Goal: Transaction & Acquisition: Purchase product/service

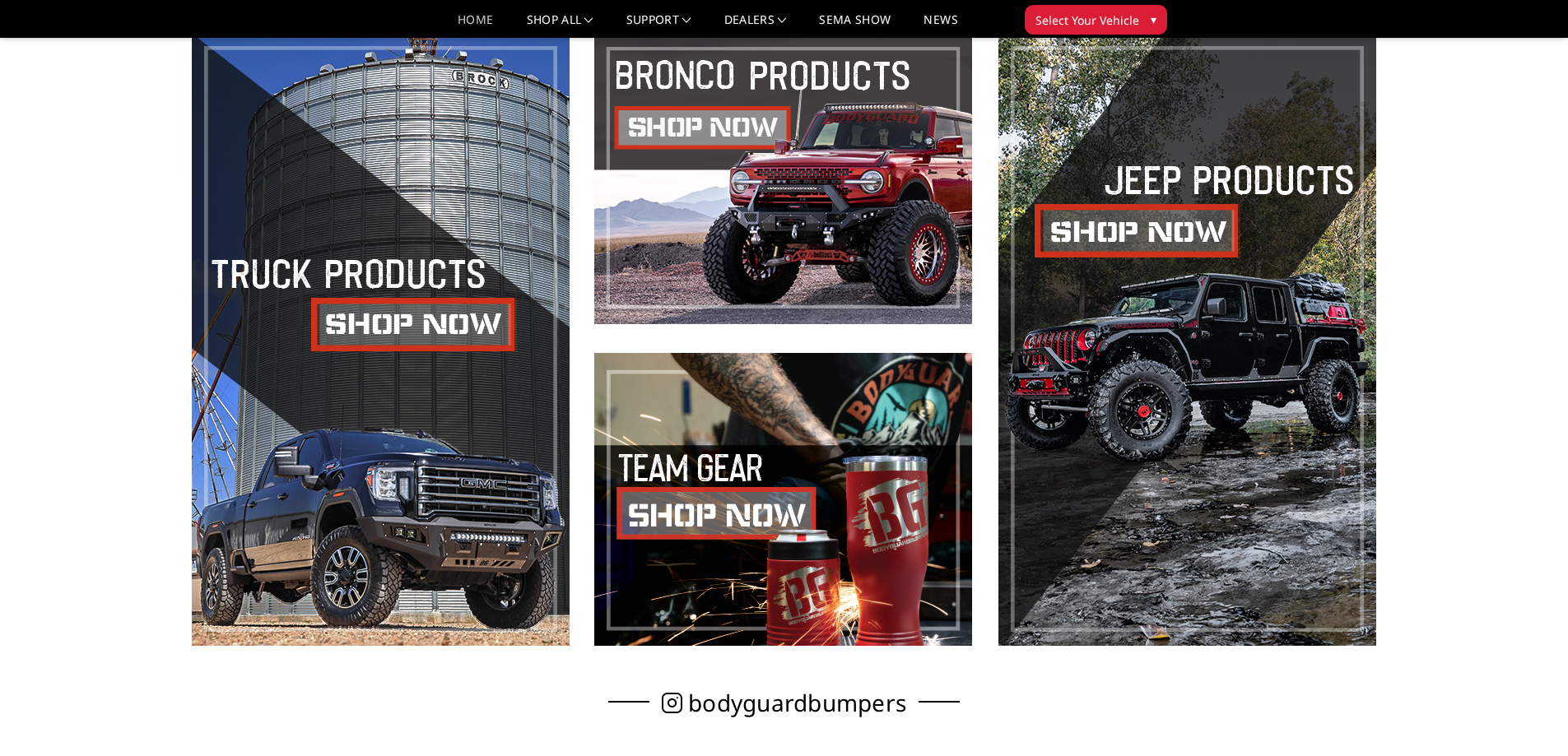
scroll to position [905, 0]
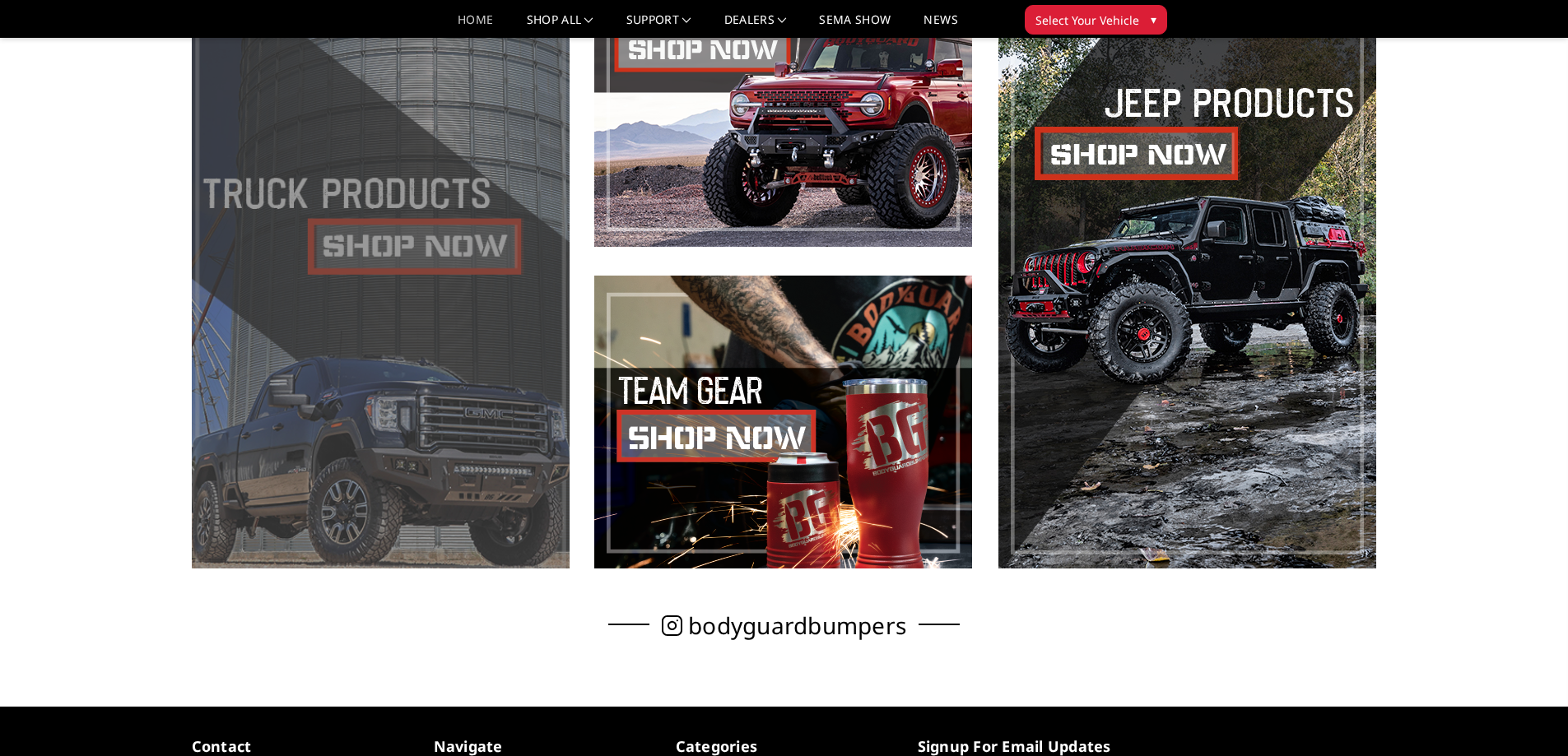
click at [371, 243] on span at bounding box center [381, 261] width 378 height 614
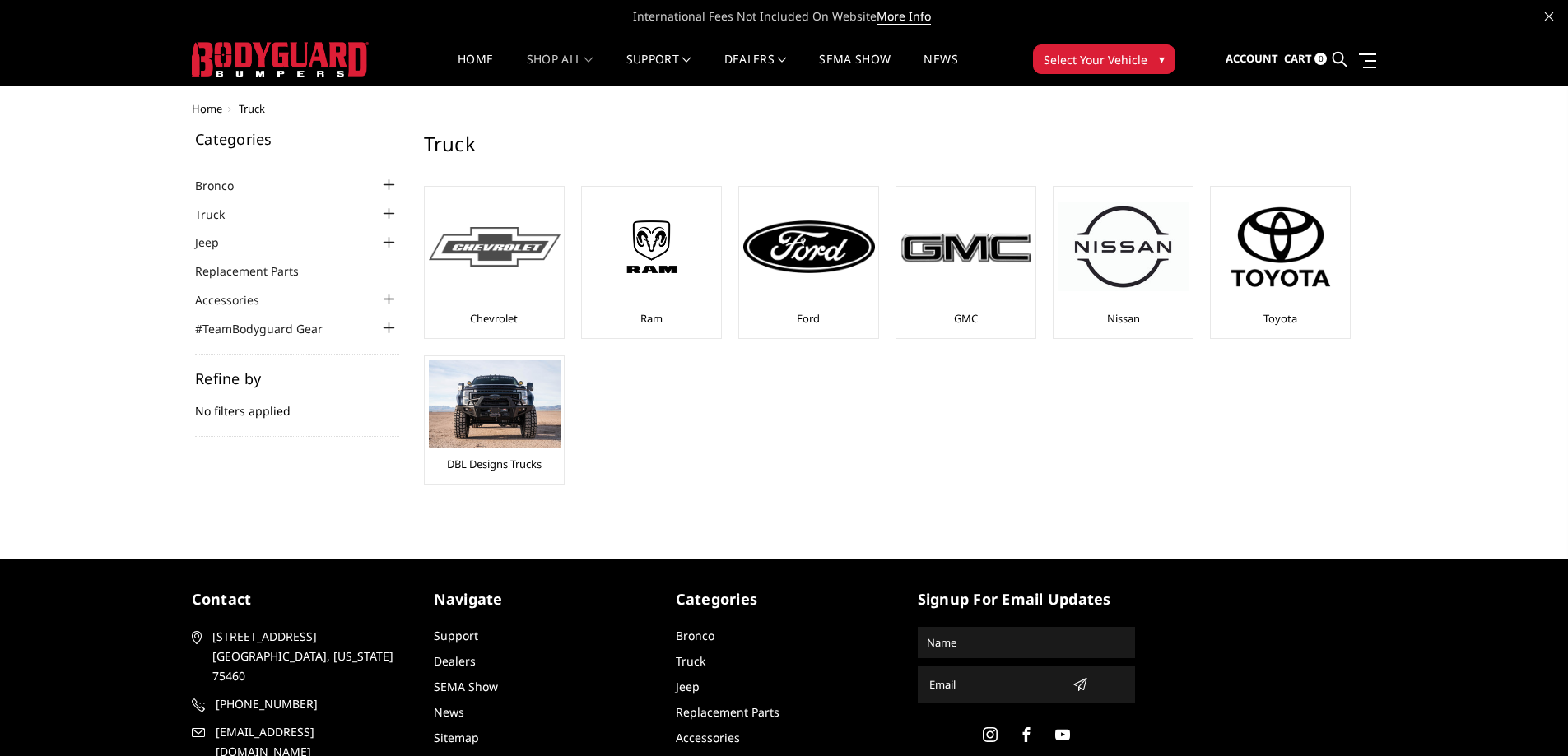
click at [450, 220] on div at bounding box center [495, 246] width 132 height 112
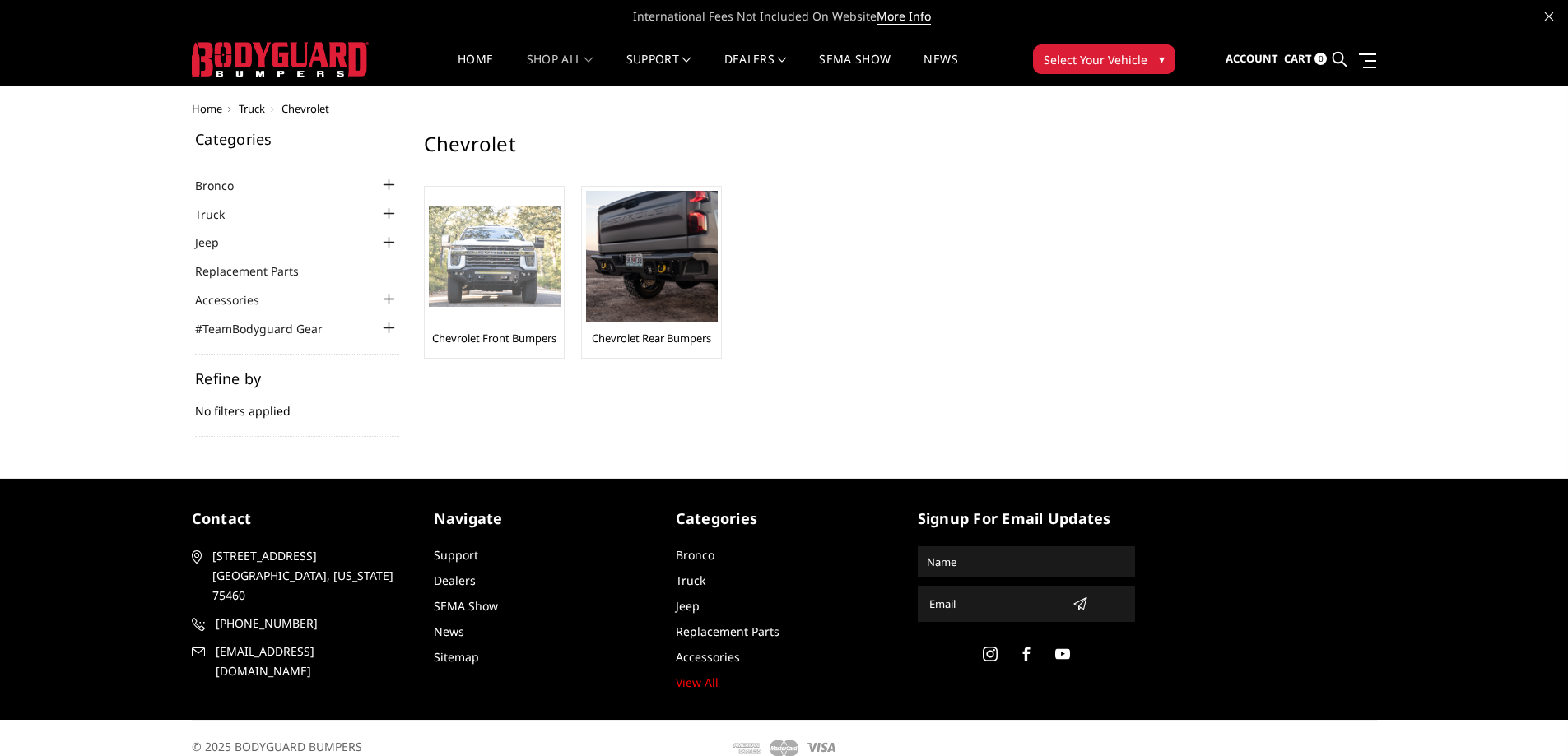
click at [464, 239] on img at bounding box center [495, 257] width 132 height 102
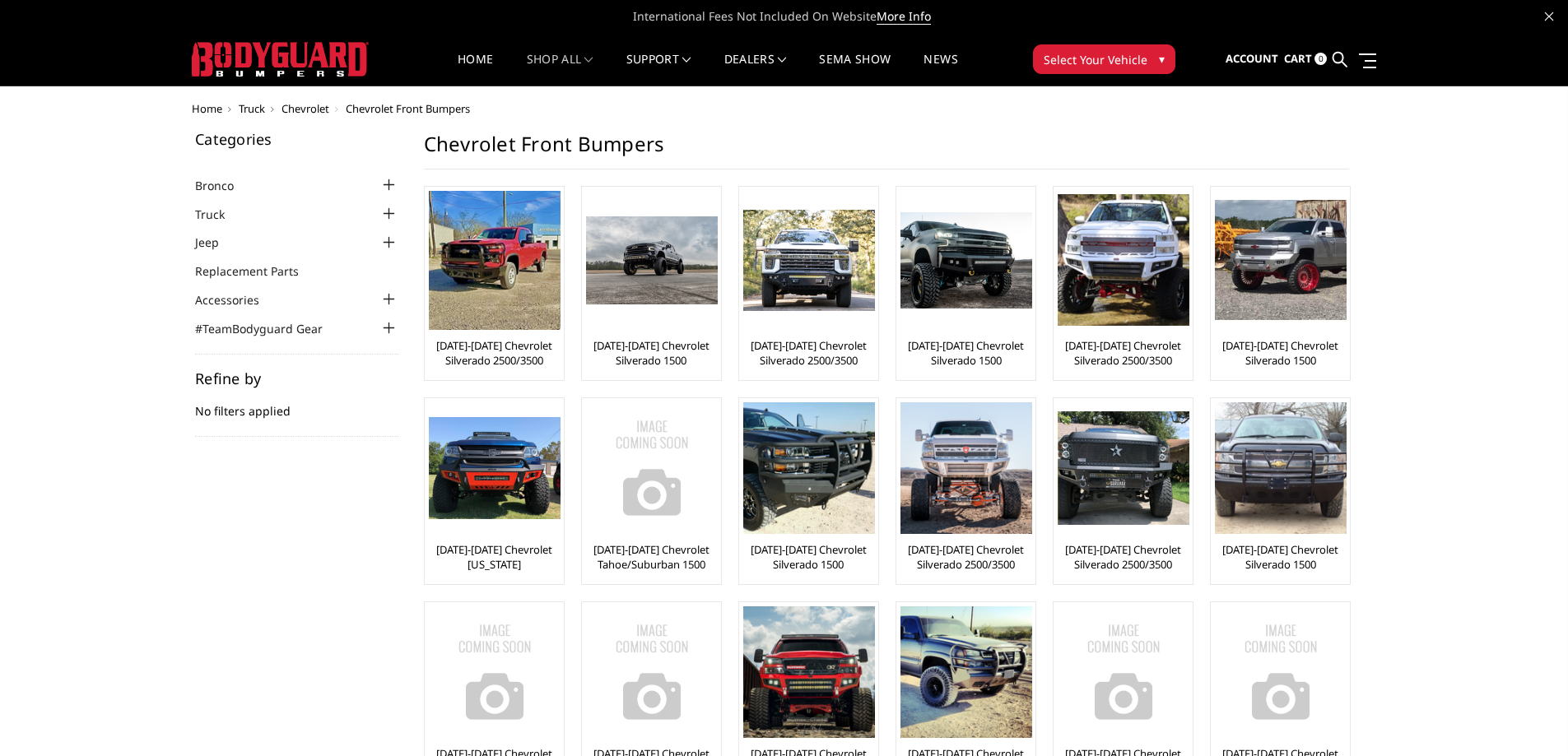
click at [1120, 62] on span "Select Your Vehicle" at bounding box center [1095, 59] width 104 height 17
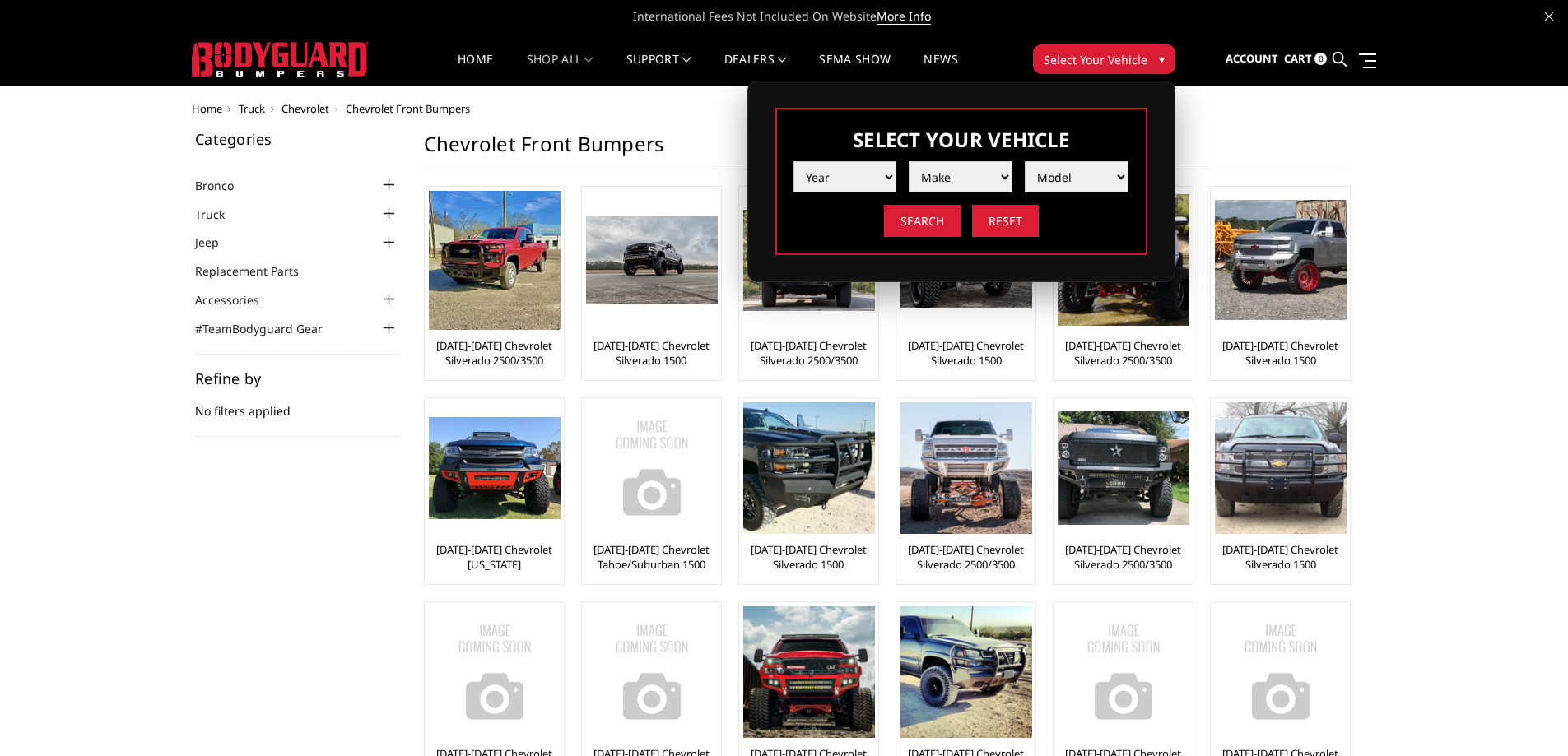
click at [889, 177] on select "Year 2025 2024 2023 2022 2021 2020 2019 2018 2017 2016 2015 2014 2013 2012 2011…" at bounding box center [845, 177] width 104 height 32
select select "yr_2021"
click at [794, 162] on select "Year 2025 2024 2023 2022 2021 2020 2019 2018 2017 2016 2015 2014 2013 2012 2011…" at bounding box center [845, 177] width 104 height 32
click at [961, 180] on select "Make Chevrolet Ford GMC Ram Toyota" at bounding box center [960, 177] width 104 height 32
select select "mk_chevrolet"
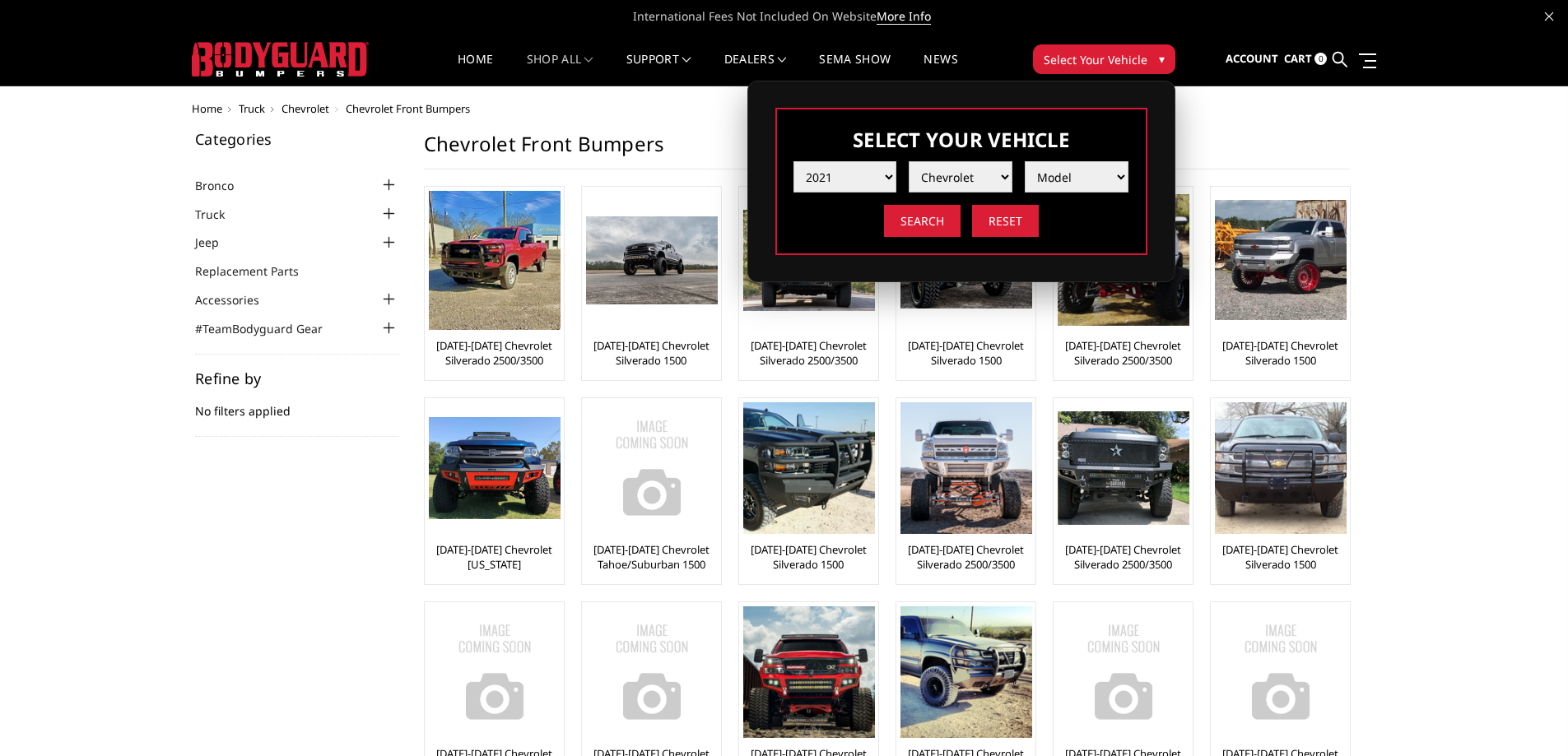
click at [908, 162] on select "Make Chevrolet Ford GMC Ram Toyota" at bounding box center [960, 177] width 104 height 32
click at [1059, 176] on select "Model Silverado 1500 Silverado 2500 / 3500 Silverado 4500 / 5500 / 6500" at bounding box center [1076, 177] width 104 height 32
select select "md_silverado-1500"
click at [1024, 162] on select "Model Silverado 1500 Silverado 2500 / 3500 Silverado 4500 / 5500 / 6500" at bounding box center [1076, 177] width 104 height 32
click at [943, 220] on input "Search" at bounding box center [922, 221] width 77 height 32
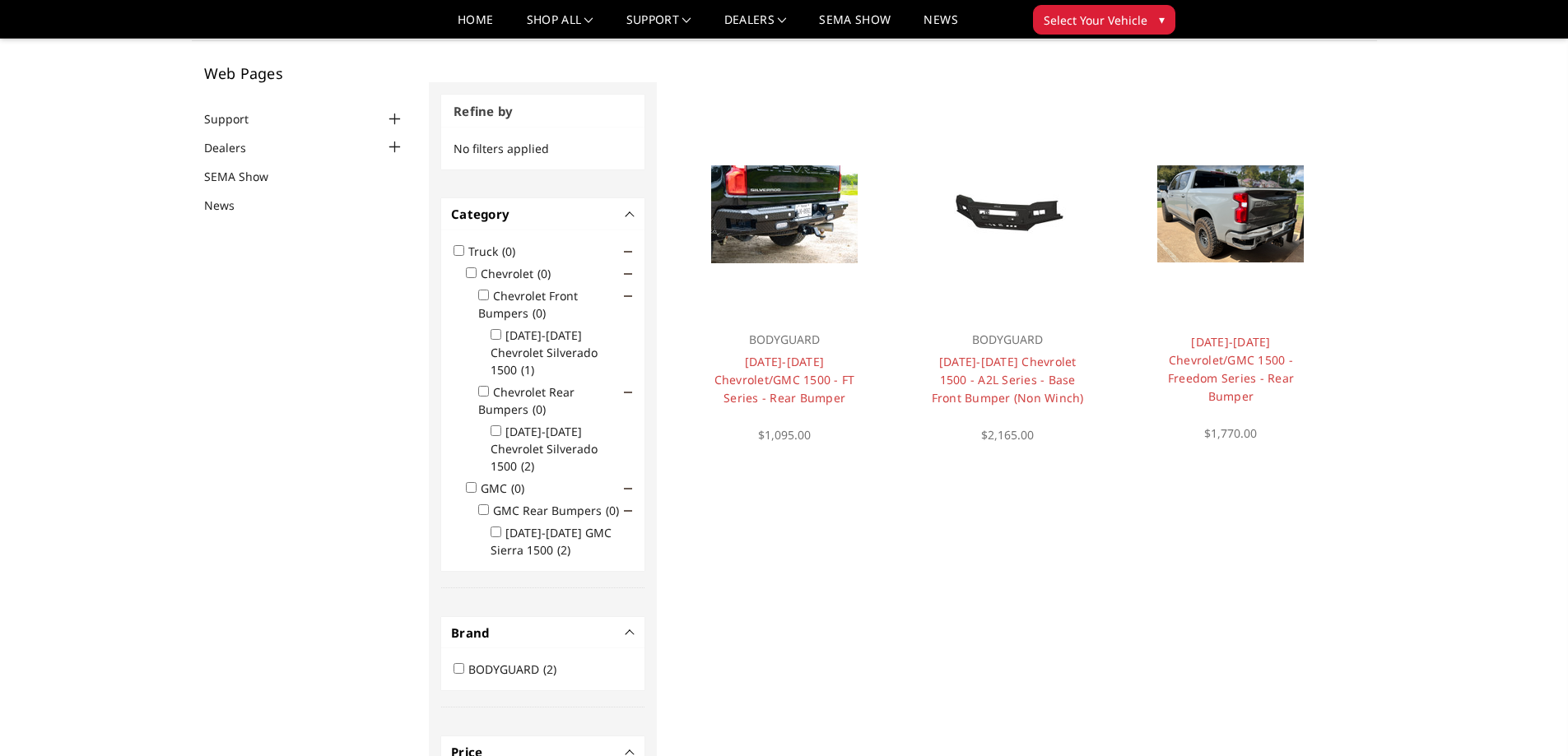
scroll to position [82, 0]
click at [754, 239] on link "Choose Options" at bounding box center [784, 230] width 110 height 44
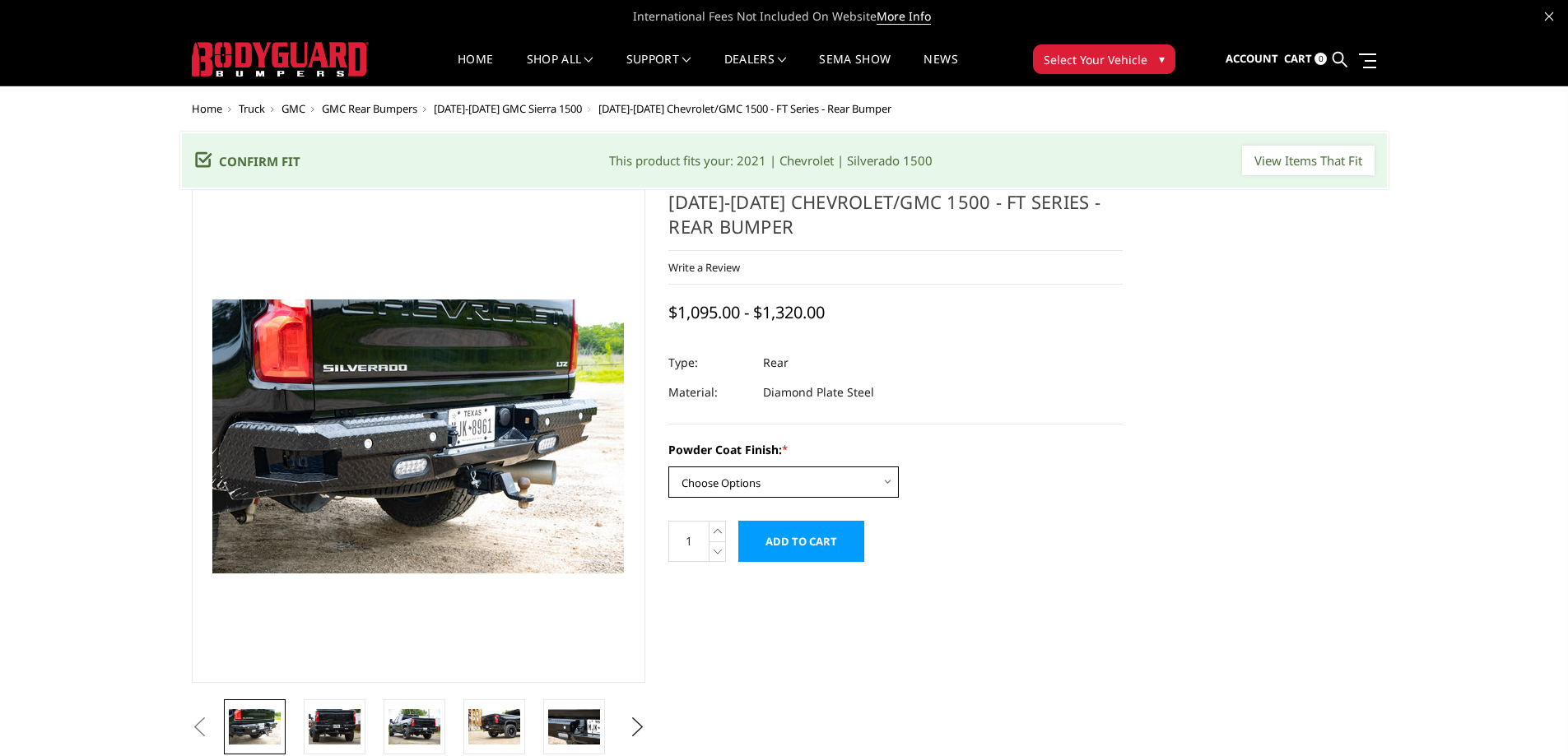
click at [778, 478] on select "Choose Options Bare Metal Gloss Black Powder Coat Textured Black Powder Coat" at bounding box center [784, 482] width 231 height 32
click at [669, 466] on select "Choose Options Bare Metal Gloss Black Powder Coat Textured Black Powder Coat" at bounding box center [784, 482] width 231 height 32
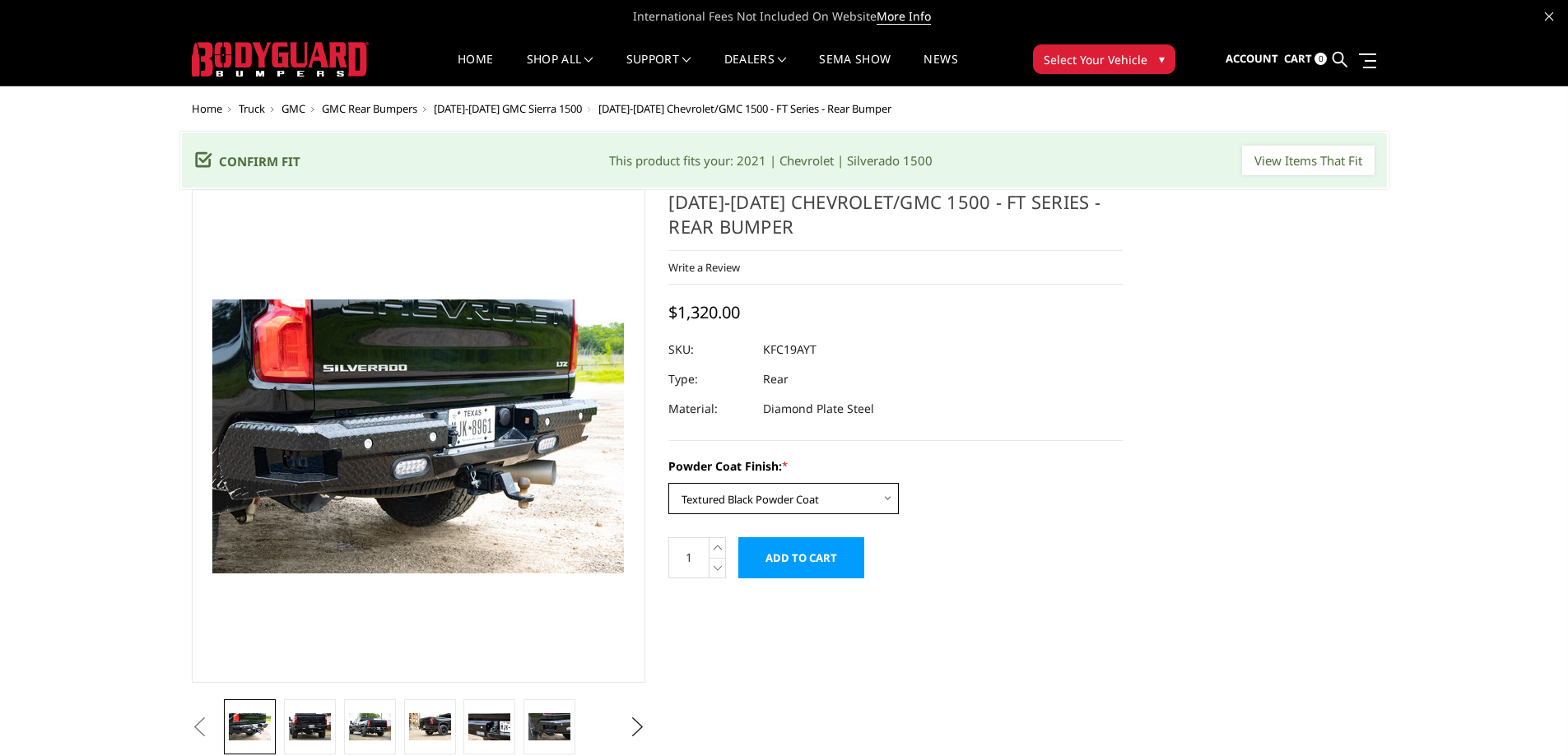
click at [778, 497] on select "Choose Options Bare Metal Gloss Black Powder Coat Textured Black Powder Coat" at bounding box center [784, 499] width 231 height 32
click at [669, 483] on select "Choose Options Bare Metal Gloss Black Powder Coat Textured Black Powder Coat" at bounding box center [784, 499] width 231 height 32
click at [779, 501] on select "Choose Options Bare Metal Gloss Black Powder Coat Textured Black Powder Coat" at bounding box center [784, 499] width 231 height 32
select select "3425"
click at [669, 483] on select "Choose Options Bare Metal Gloss Black Powder Coat Textured Black Powder Coat" at bounding box center [784, 499] width 231 height 32
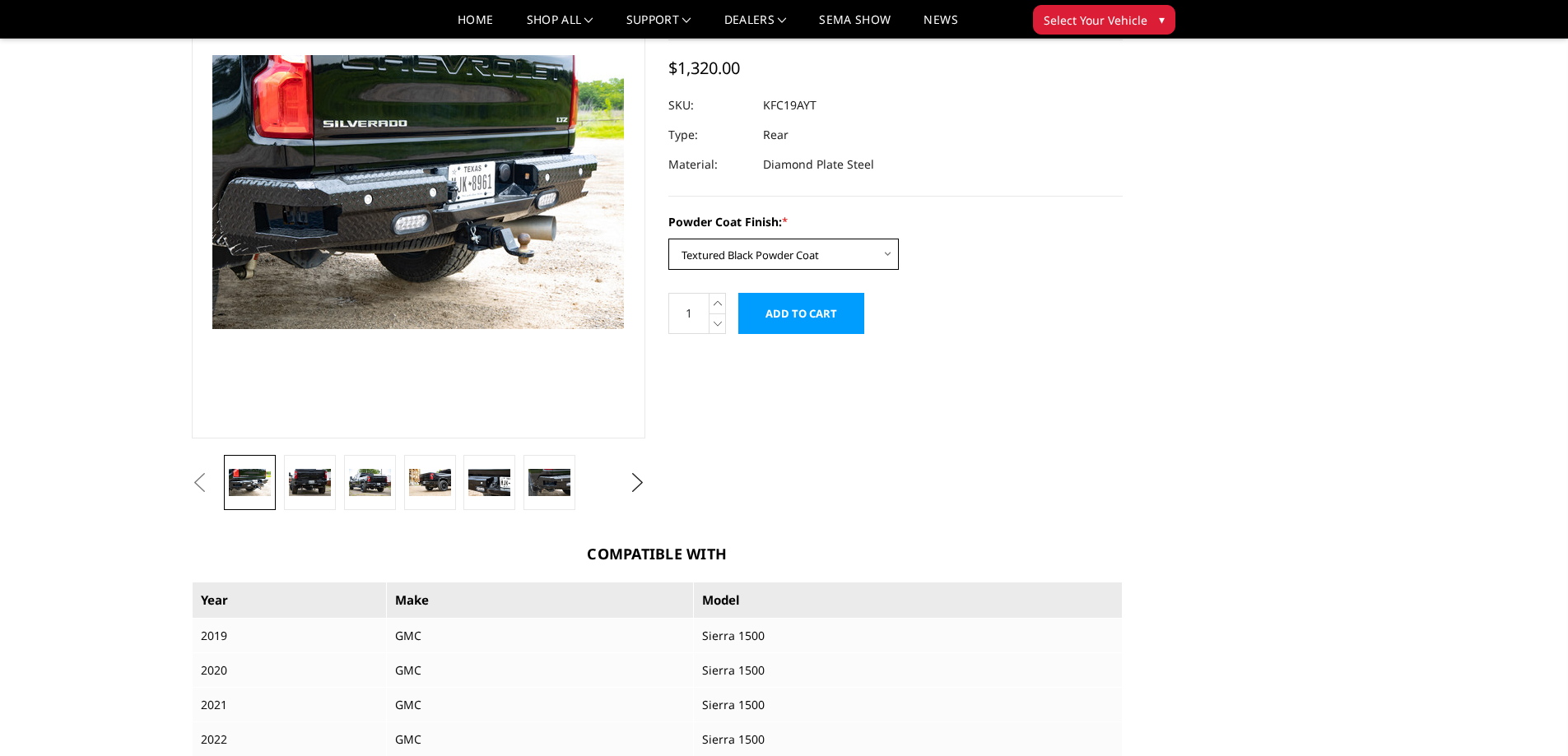
scroll to position [165, 0]
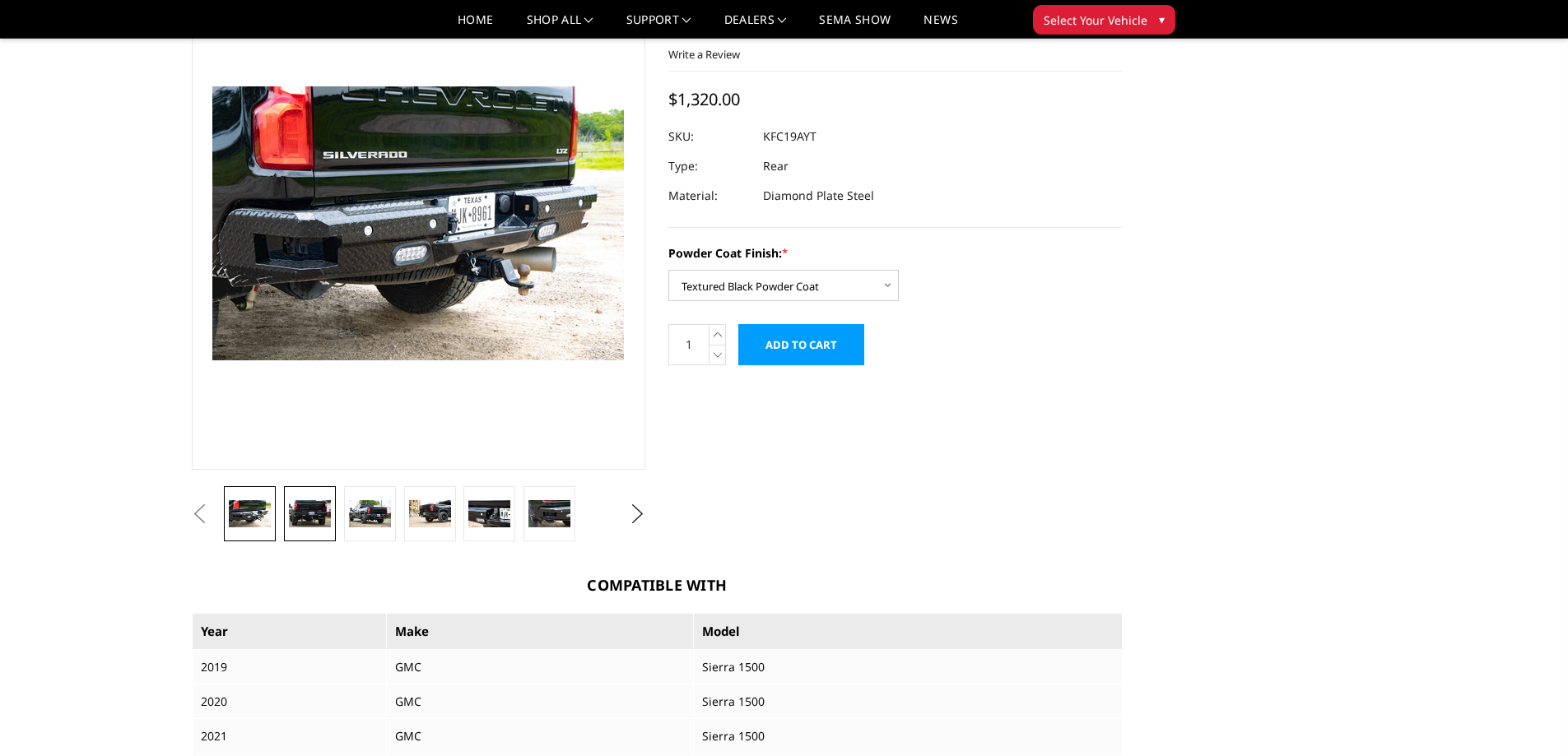
click at [305, 494] on link at bounding box center [310, 514] width 52 height 55
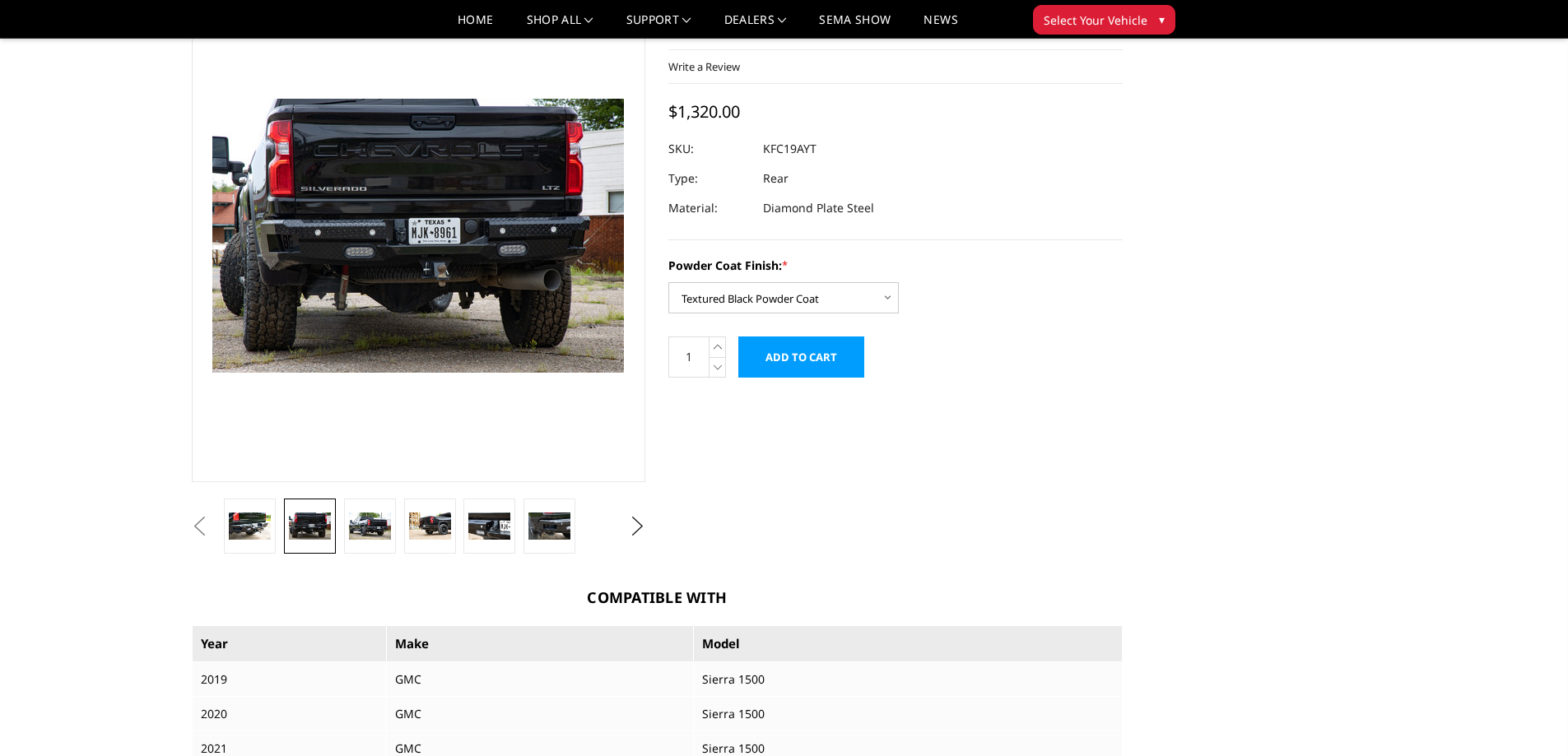
scroll to position [0, 0]
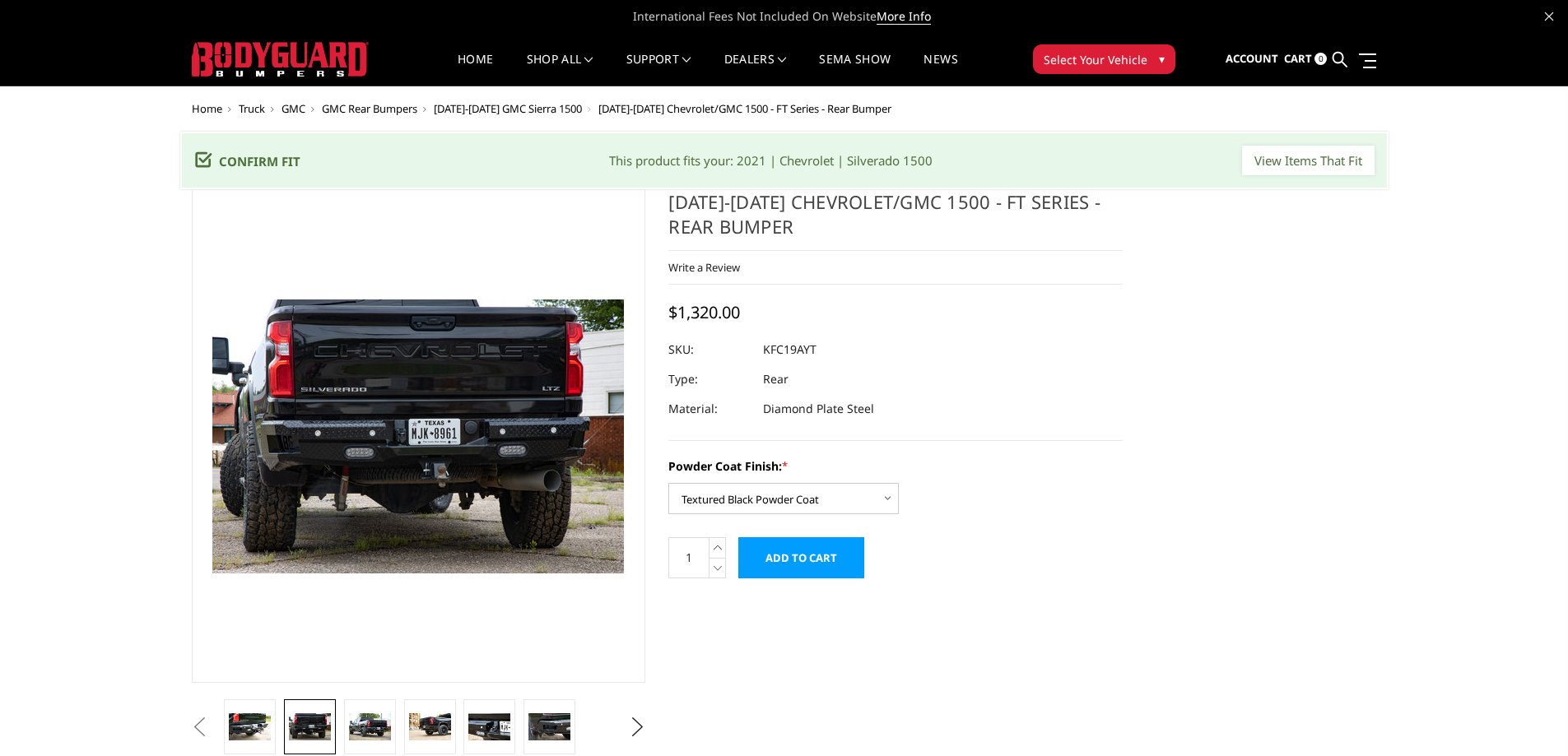
click at [1132, 67] on span "Select Your Vehicle" at bounding box center [1095, 59] width 104 height 17
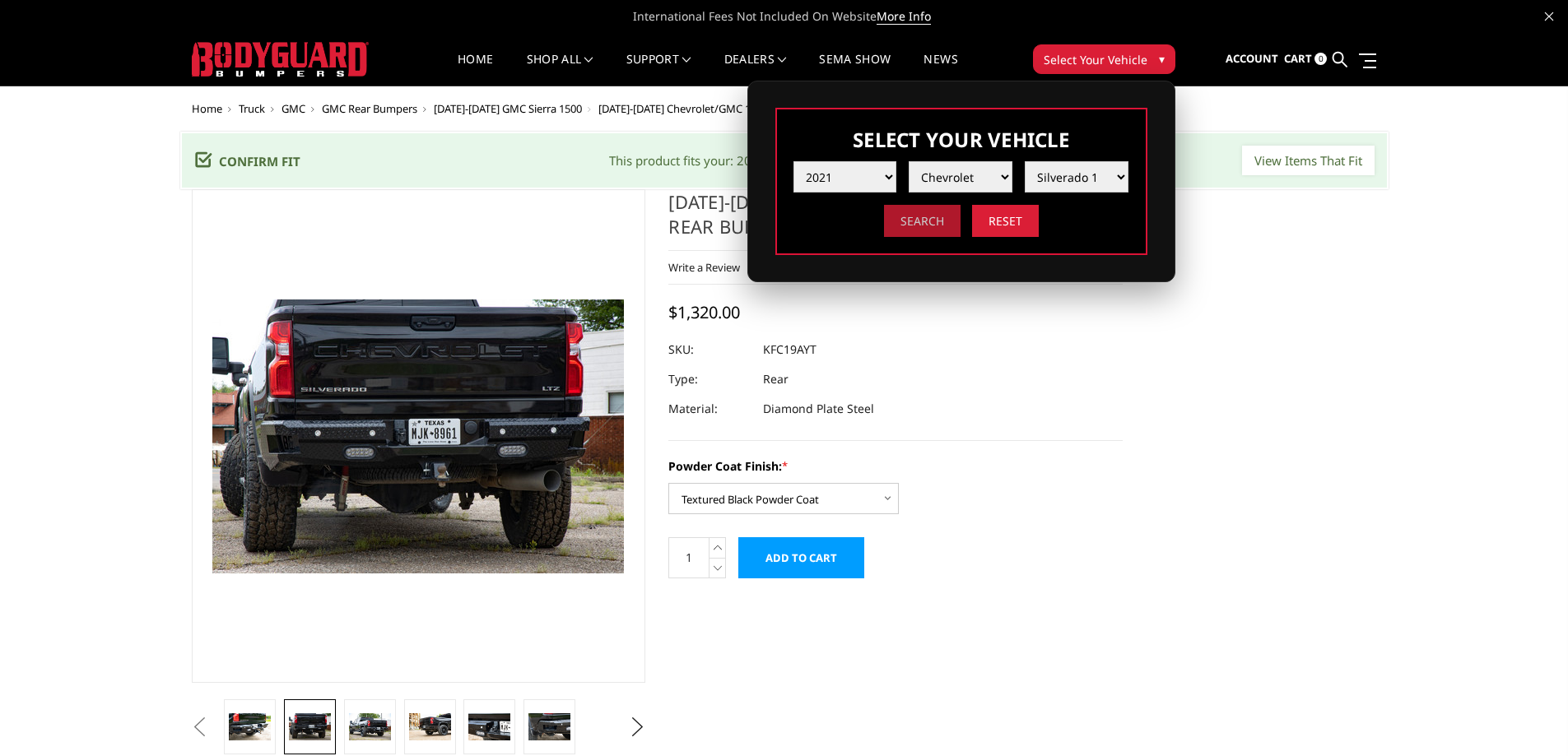
click at [932, 224] on input "Search" at bounding box center [922, 221] width 77 height 32
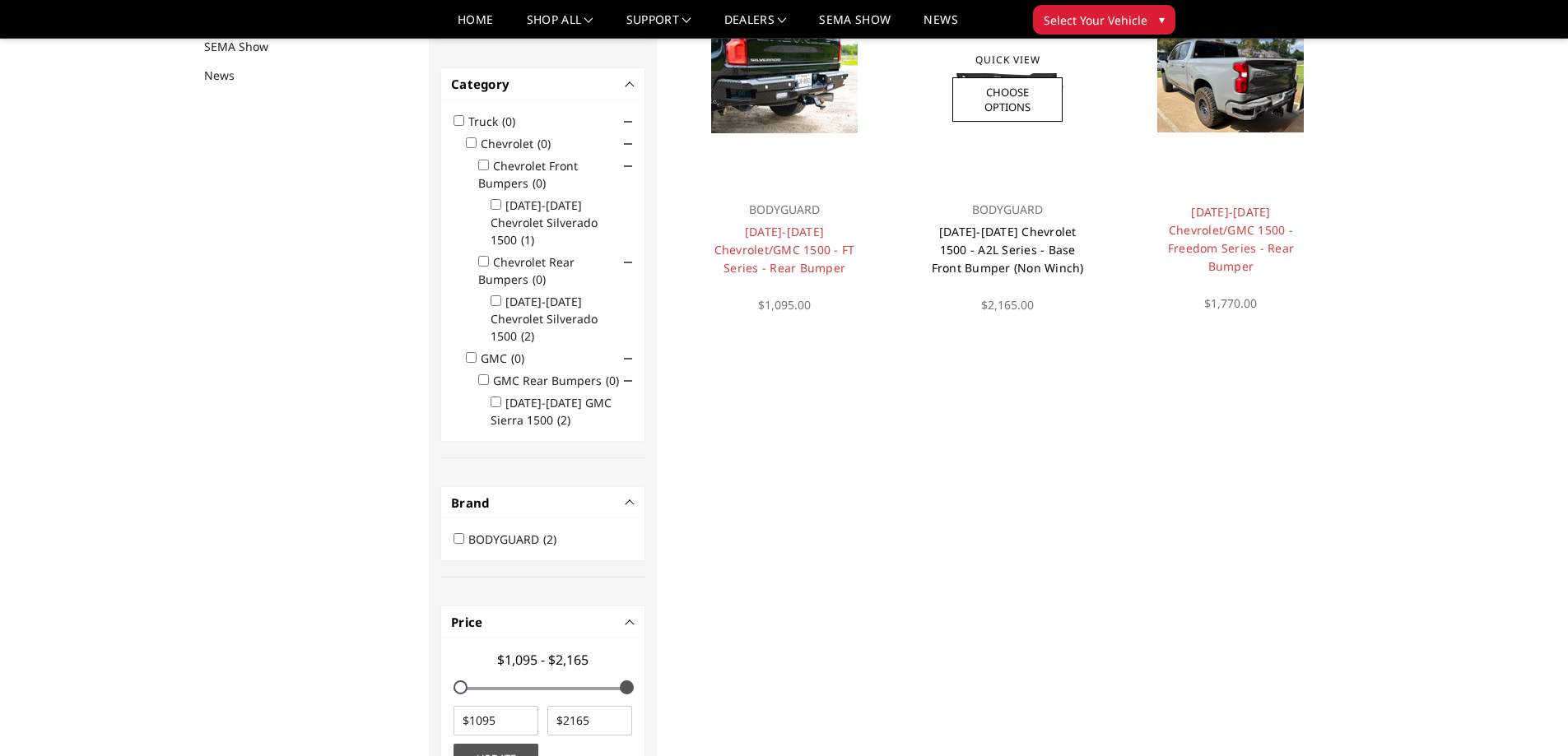
scroll to position [214, 0]
click at [957, 228] on link "2019-2021 Chevrolet 1500 - A2L Series - Base Front Bumper (Non Winch)" at bounding box center [1008, 249] width 152 height 52
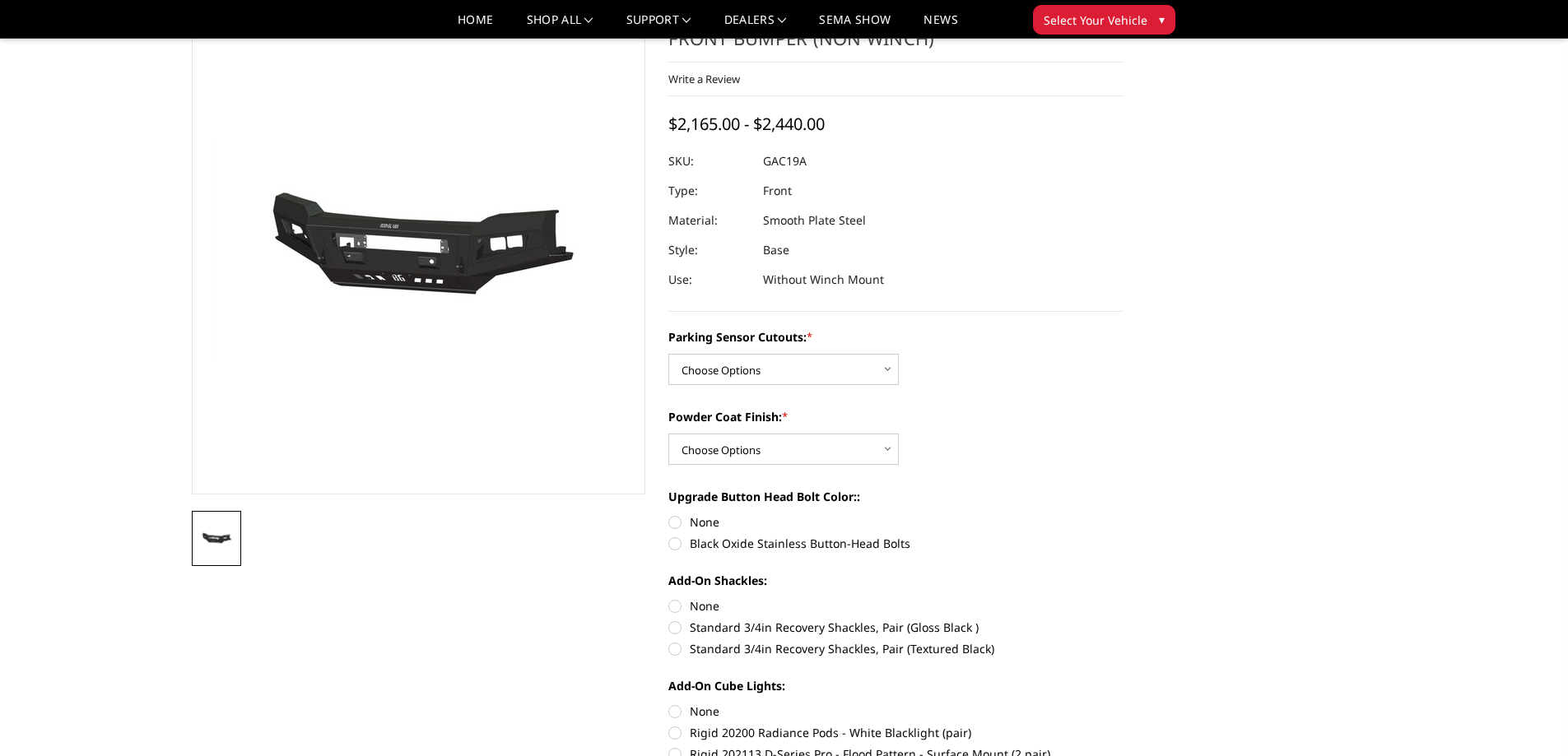
scroll to position [165, 0]
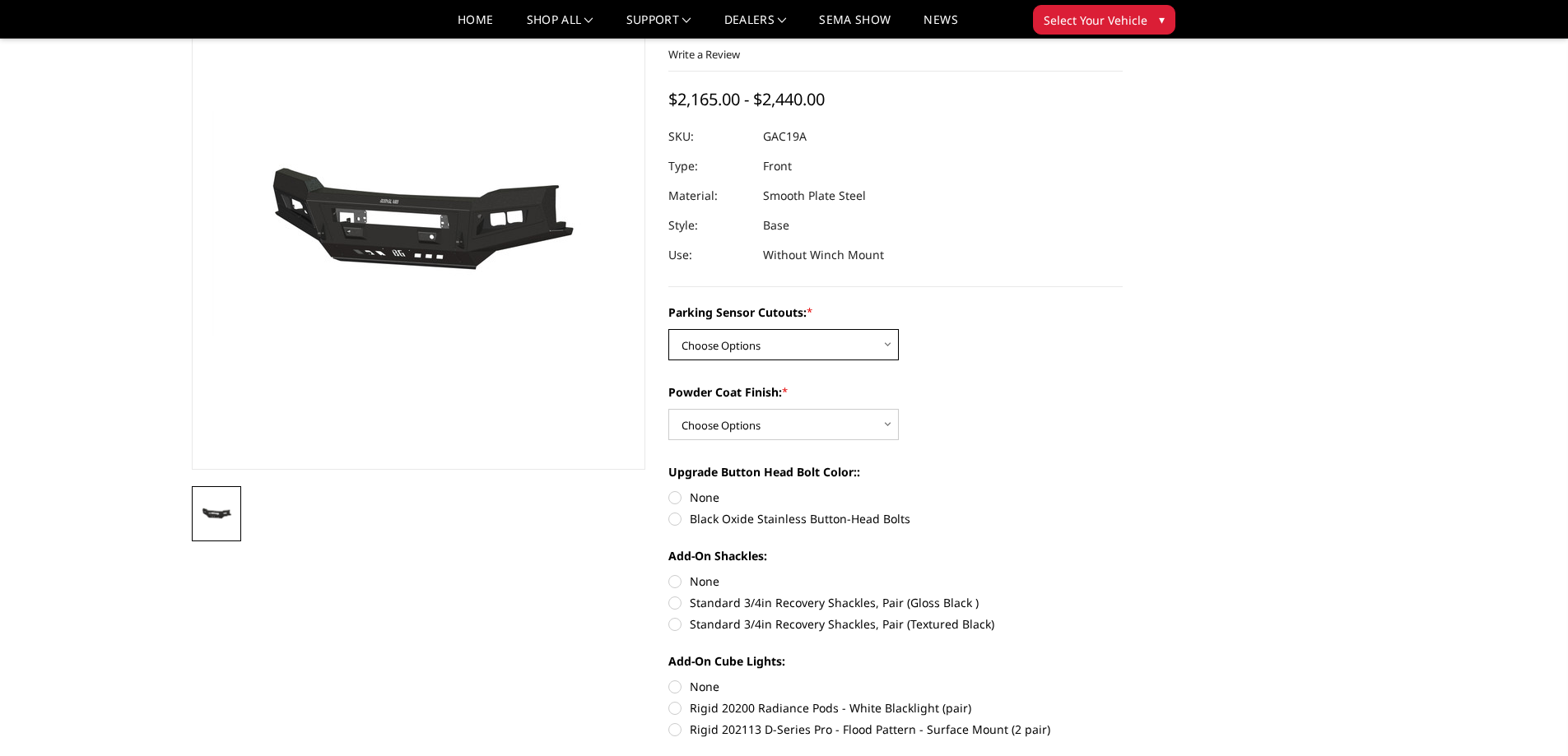
click at [863, 338] on select "Choose Options WITH Parking Sensor Cutouts WITHOUT Parking Sensor Cutouts" at bounding box center [784, 345] width 231 height 32
select select "3866"
click at [669, 329] on select "Choose Options WITH Parking Sensor Cutouts WITHOUT Parking Sensor Cutouts" at bounding box center [784, 345] width 231 height 32
click at [844, 420] on select "Choose Options Bare Metal Textured Black Powder Coat" at bounding box center [784, 425] width 231 height 32
click at [669, 409] on select "Choose Options Bare Metal Textured Black Powder Coat" at bounding box center [784, 425] width 231 height 32
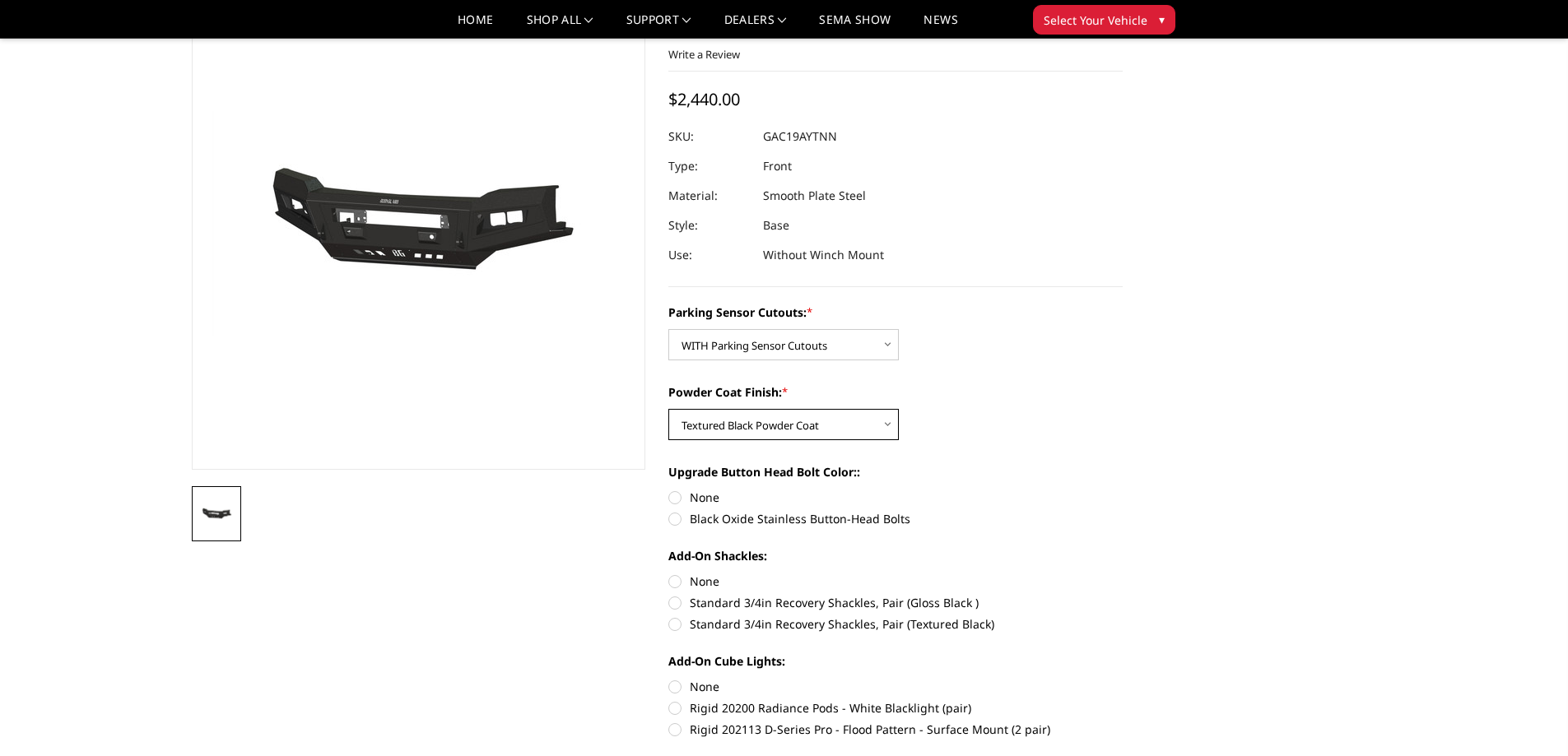
click at [850, 414] on select "Choose Options Bare Metal Textured Black Powder Coat" at bounding box center [784, 425] width 231 height 32
click at [669, 409] on select "Choose Options Bare Metal Textured Black Powder Coat" at bounding box center [784, 425] width 231 height 32
click at [827, 431] on select "Choose Options Bare Metal Textured Black Powder Coat" at bounding box center [784, 425] width 231 height 32
select select "3869"
click at [669, 409] on select "Choose Options Bare Metal Textured Black Powder Coat" at bounding box center [784, 425] width 231 height 32
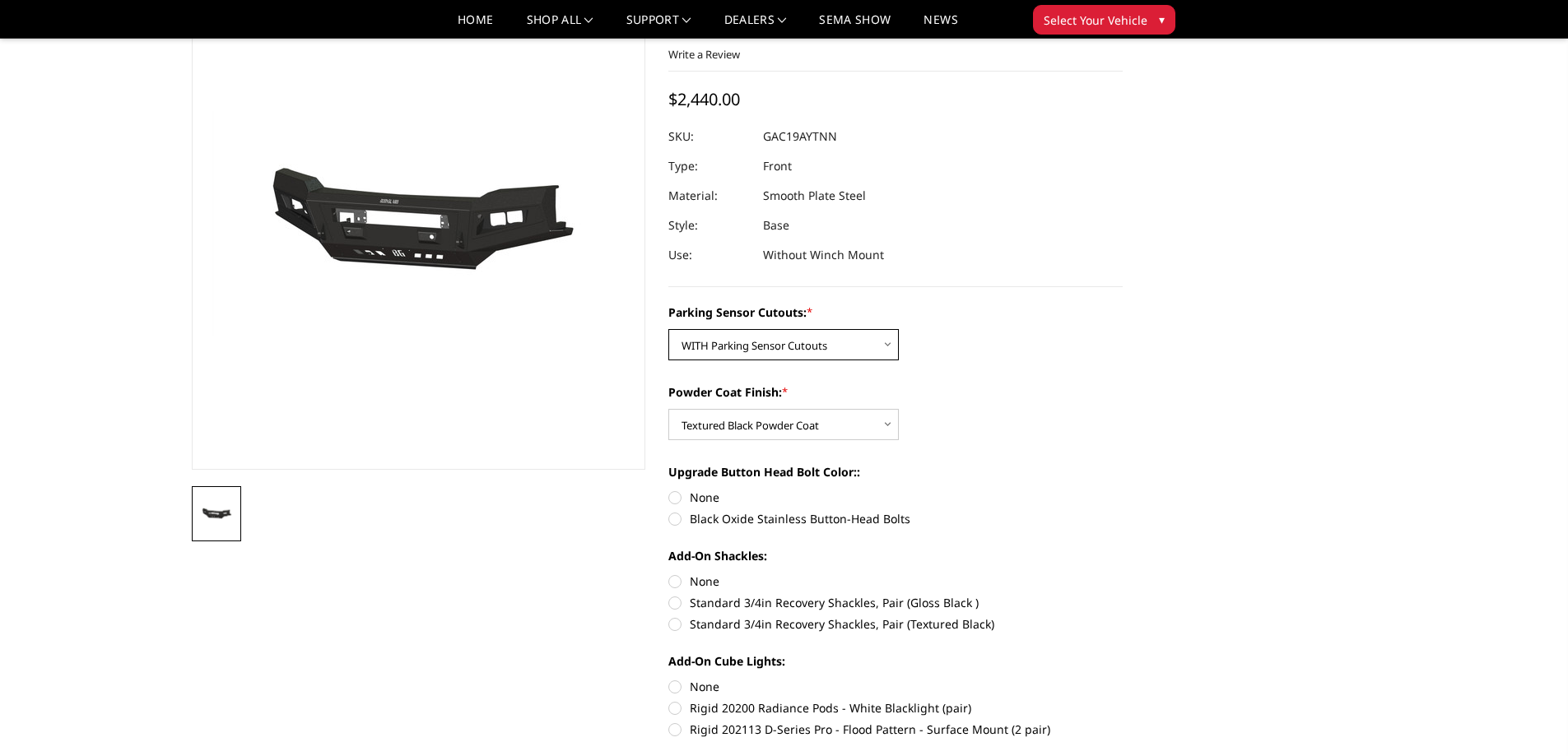
click at [848, 342] on select "Choose Options WITH Parking Sensor Cutouts WITHOUT Parking Sensor Cutouts" at bounding box center [784, 345] width 231 height 32
select select "3867"
click at [669, 329] on select "Choose Options WITH Parking Sensor Cutouts WITHOUT Parking Sensor Cutouts" at bounding box center [784, 345] width 231 height 32
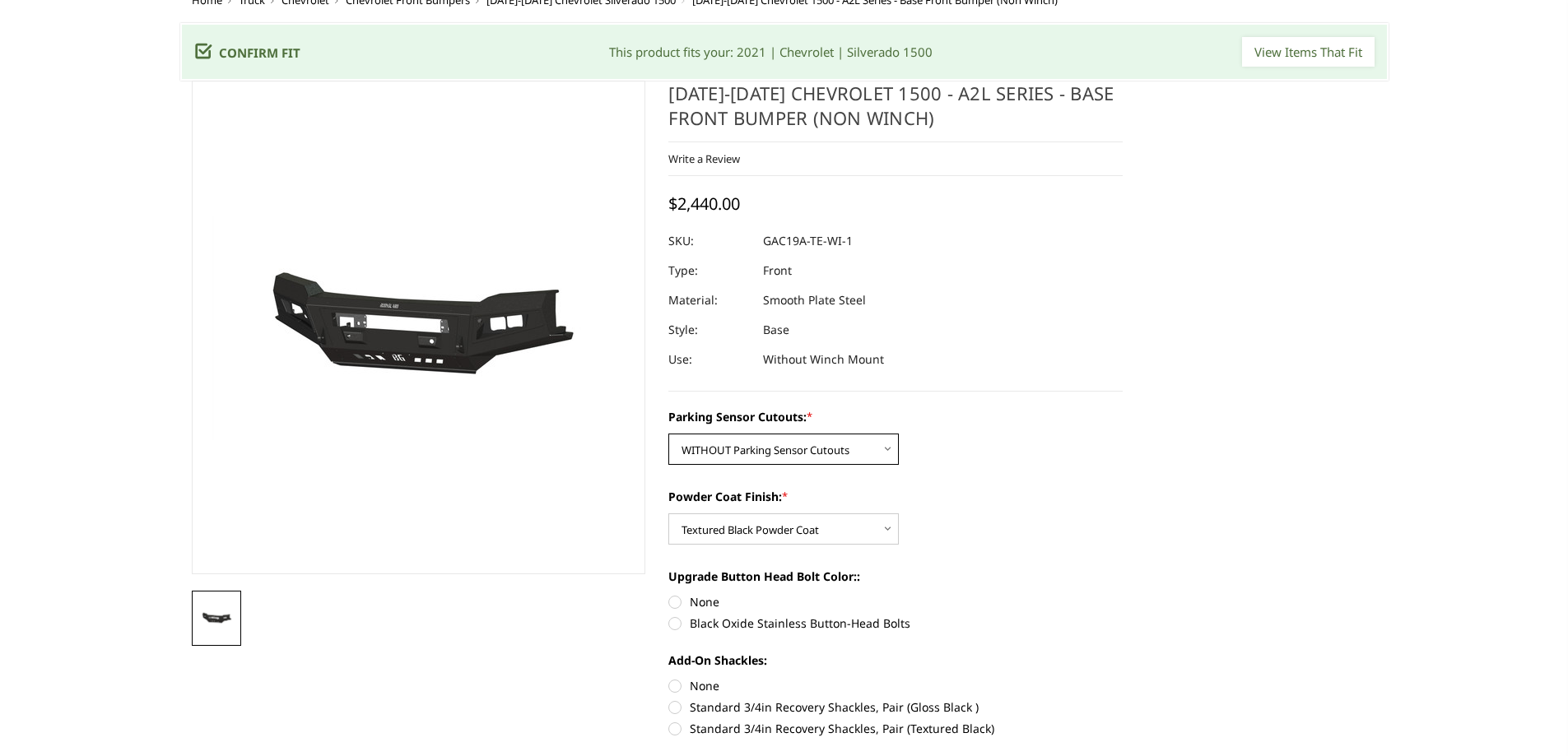
scroll to position [0, 0]
